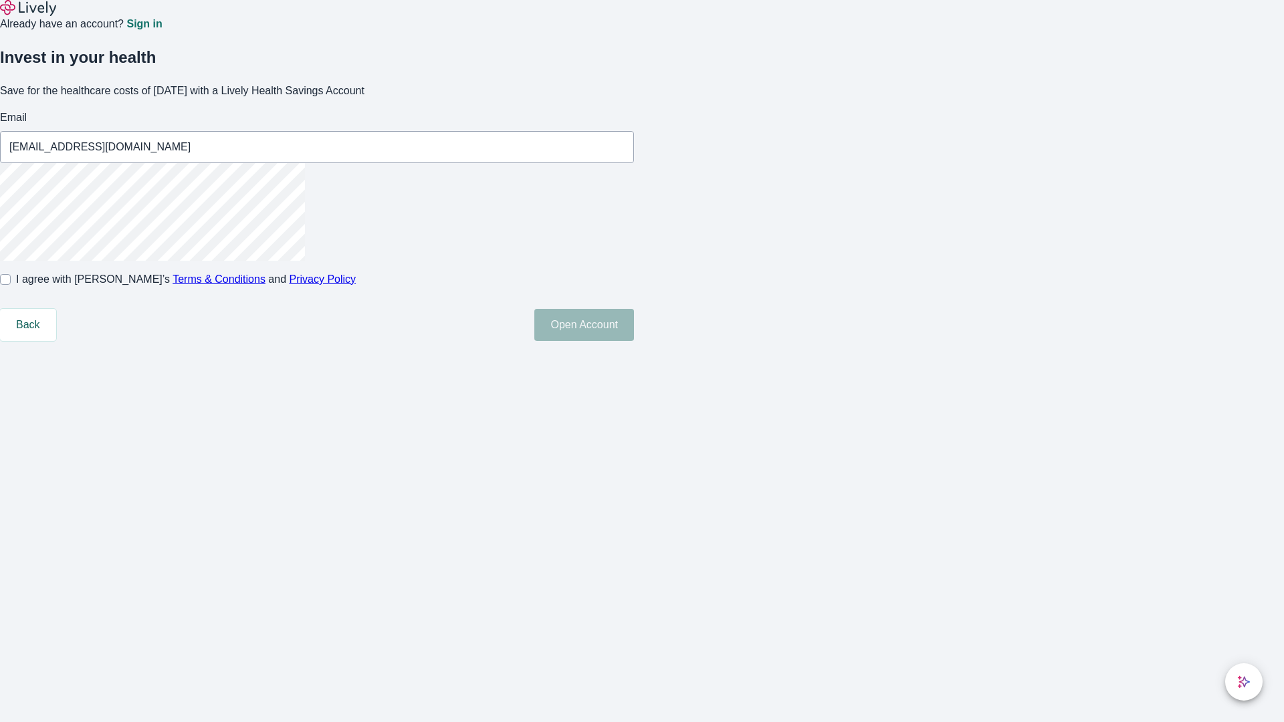
click at [11, 285] on input "I agree with Lively’s Terms & Conditions and Privacy Policy" at bounding box center [5, 279] width 11 height 11
checkbox input "true"
click at [634, 341] on button "Open Account" at bounding box center [584, 325] width 100 height 32
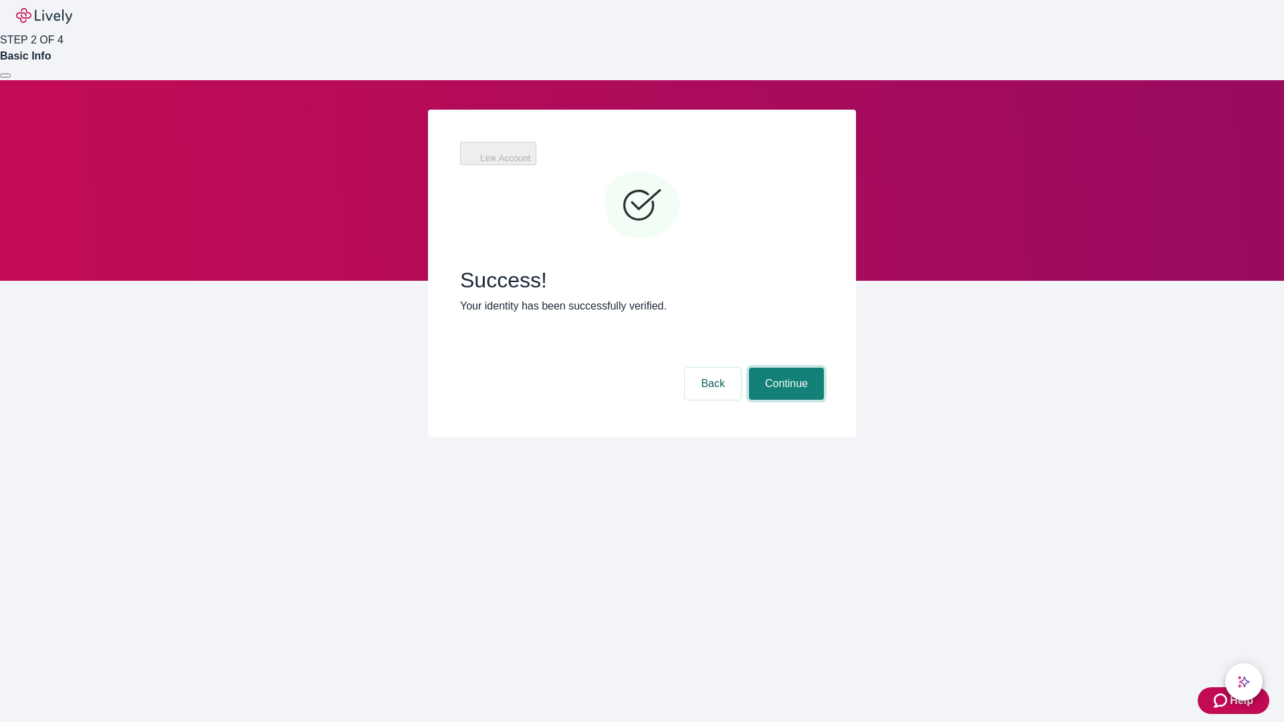
click at [784, 368] on button "Continue" at bounding box center [786, 384] width 75 height 32
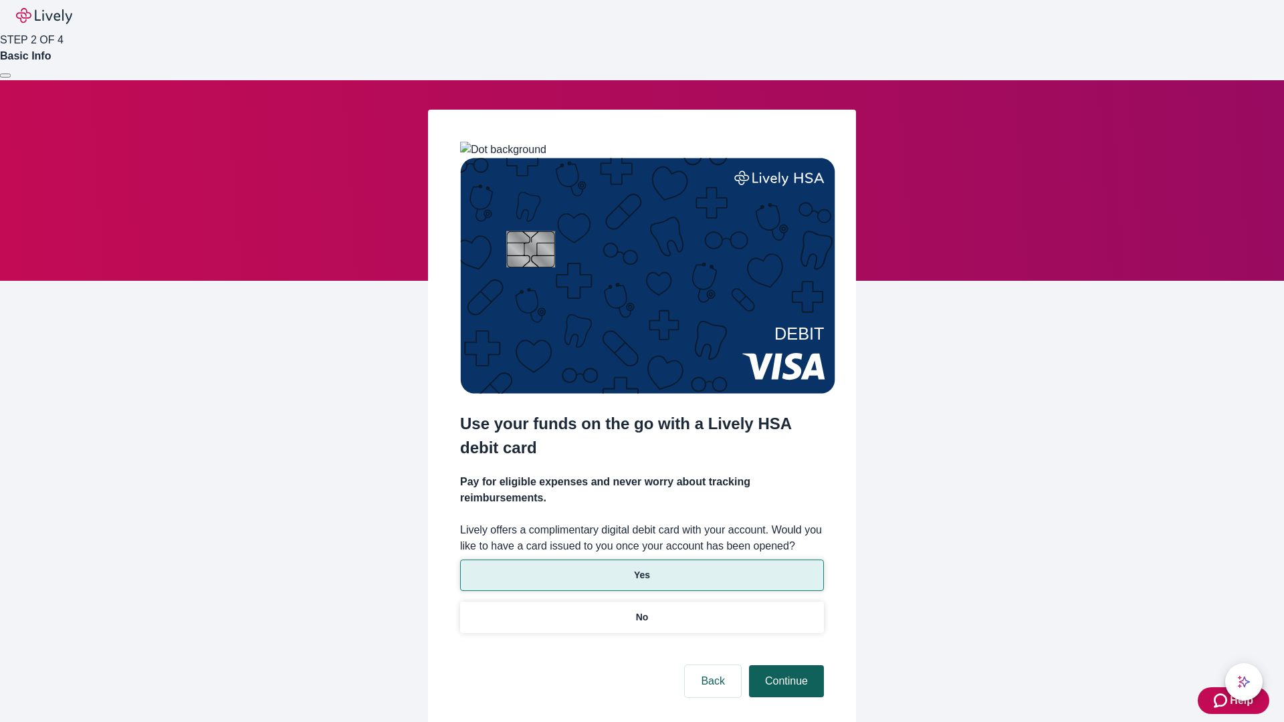
click at [641, 611] on p "No" at bounding box center [642, 618] width 13 height 14
click at [784, 665] on button "Continue" at bounding box center [786, 681] width 75 height 32
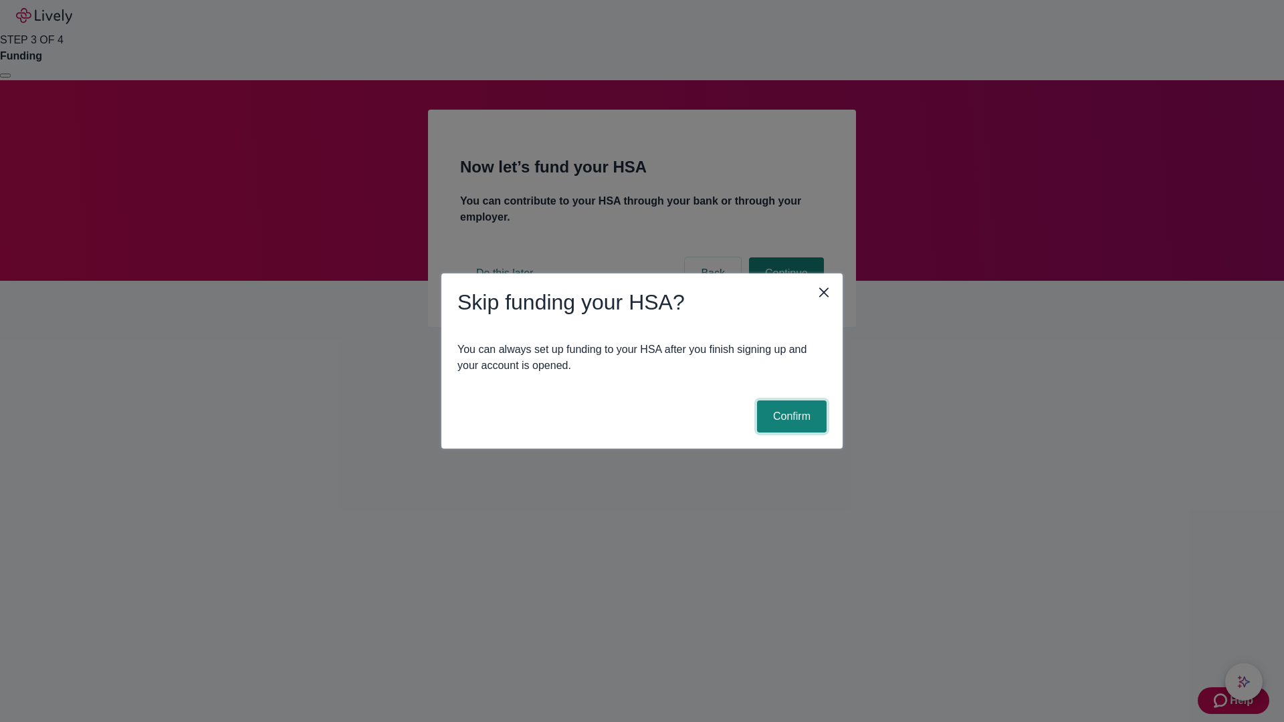
click at [790, 417] on button "Confirm" at bounding box center [792, 417] width 70 height 32
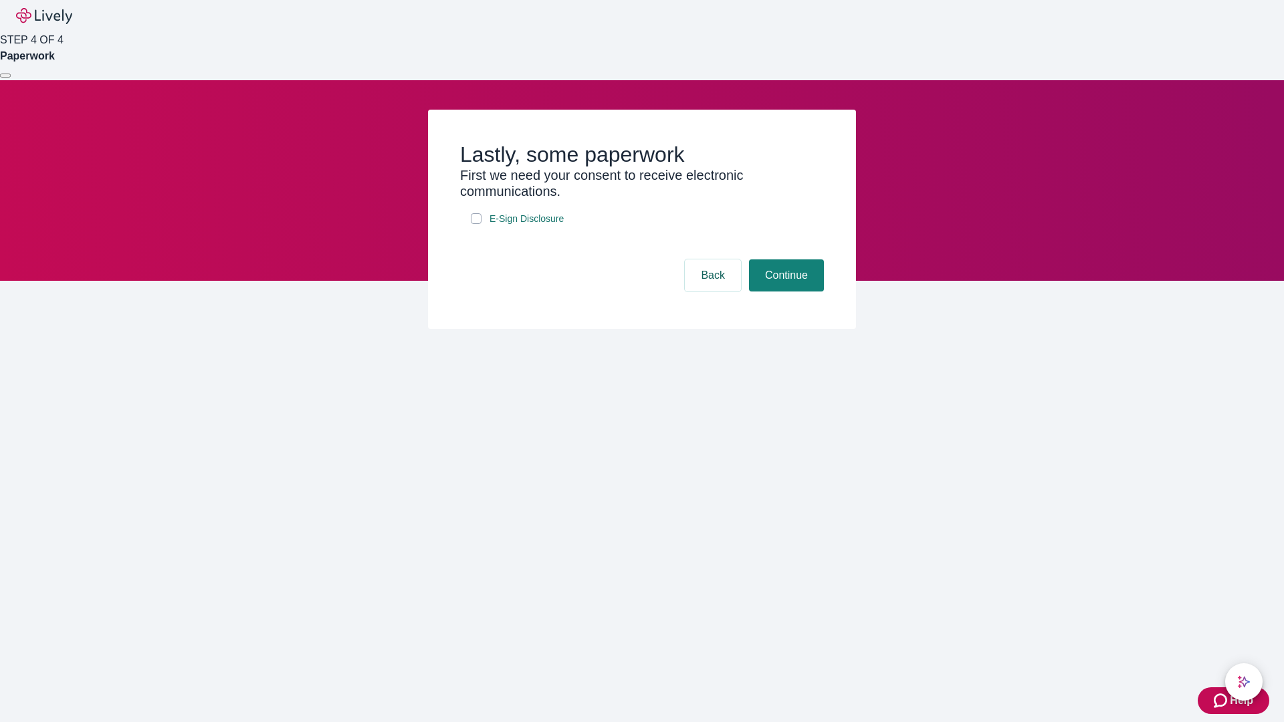
click at [476, 224] on input "E-Sign Disclosure" at bounding box center [476, 218] width 11 height 11
checkbox input "true"
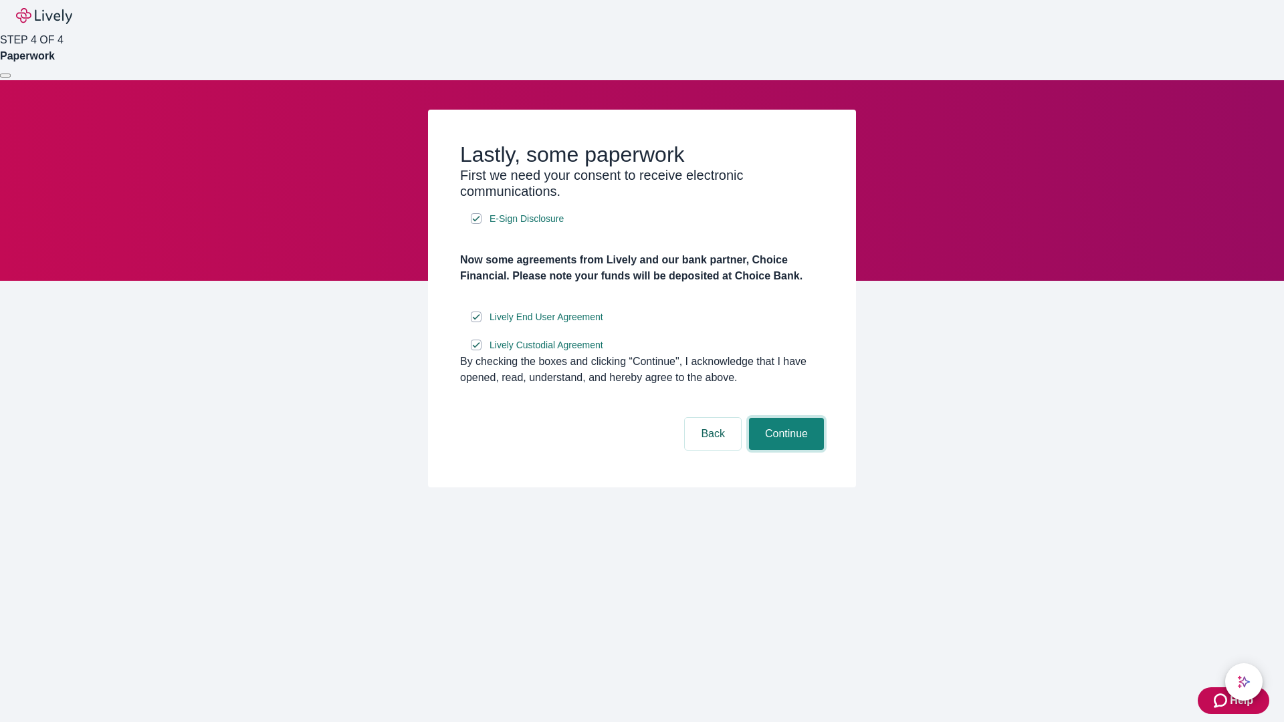
click at [784, 450] on button "Continue" at bounding box center [786, 434] width 75 height 32
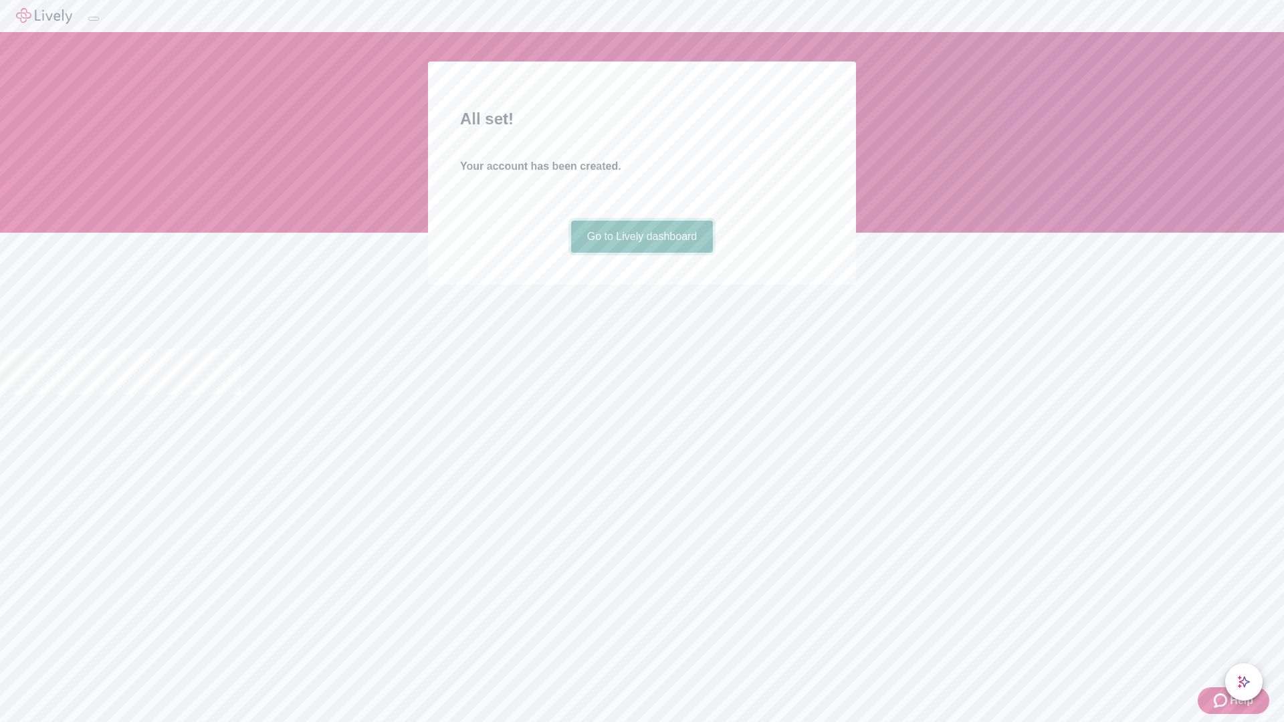
click at [641, 253] on link "Go to Lively dashboard" at bounding box center [642, 237] width 142 height 32
